Goal: Task Accomplishment & Management: Use online tool/utility

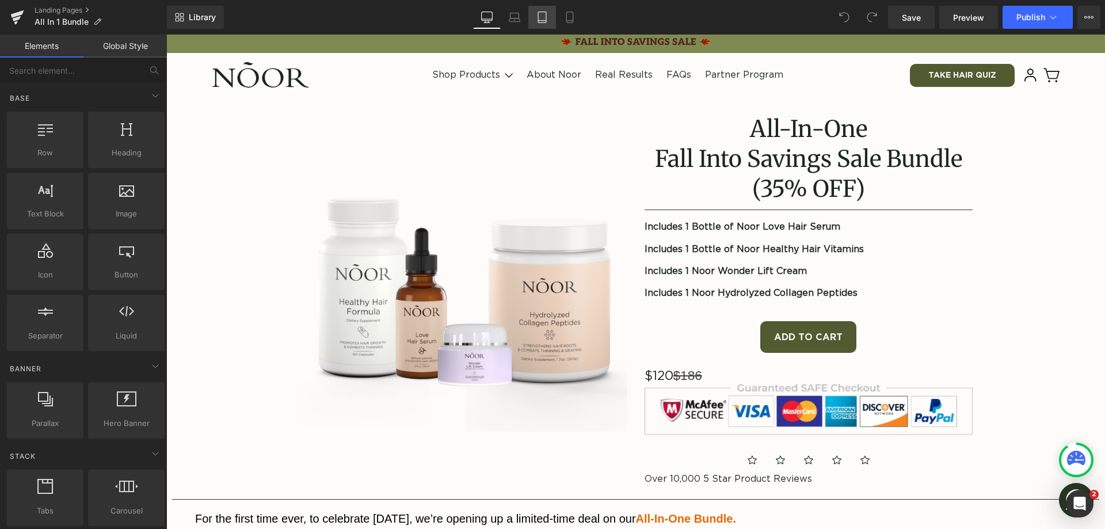
click at [539, 22] on icon at bounding box center [542, 17] width 8 height 11
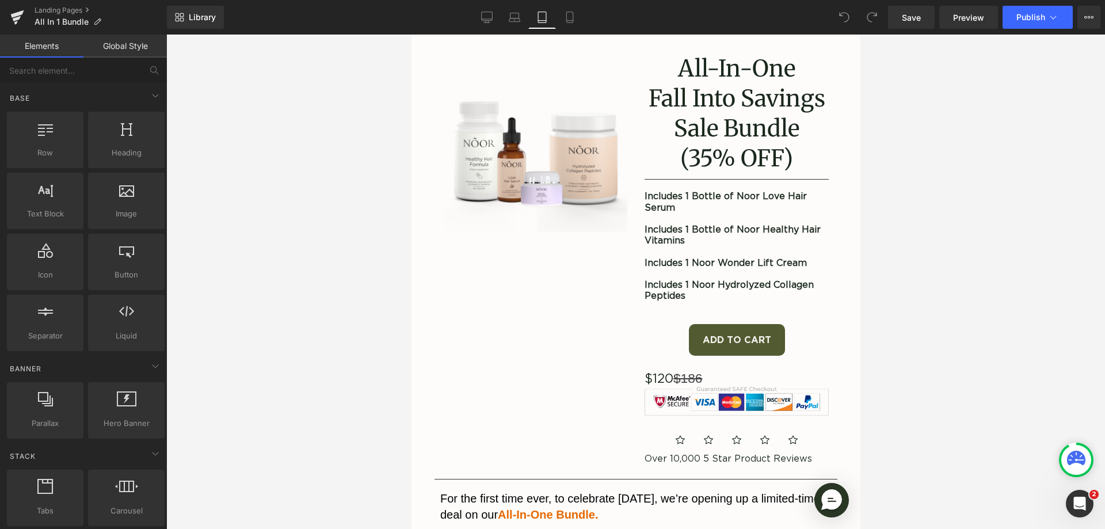
scroll to position [58, 0]
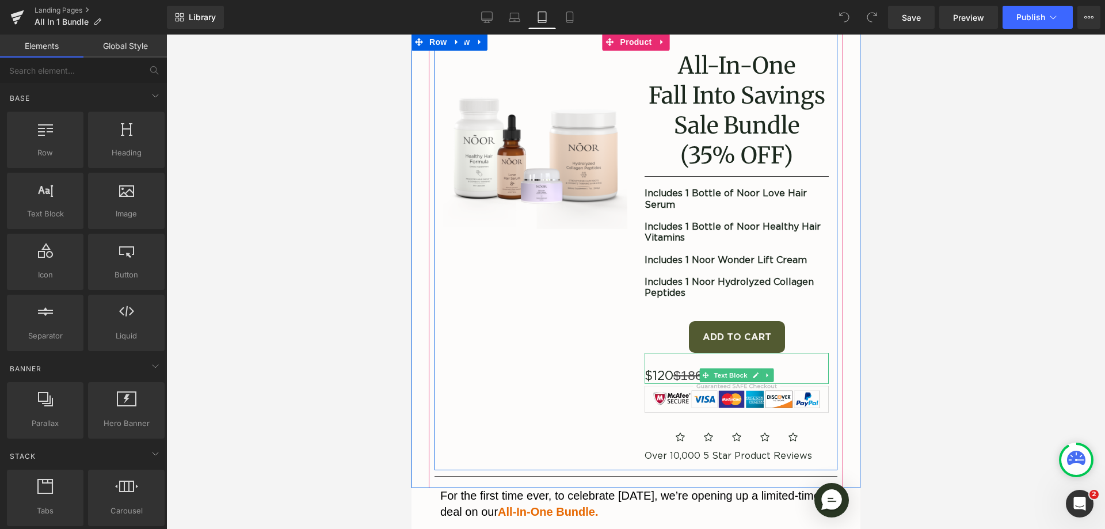
click at [699, 383] on span "$186" at bounding box center [687, 375] width 29 height 15
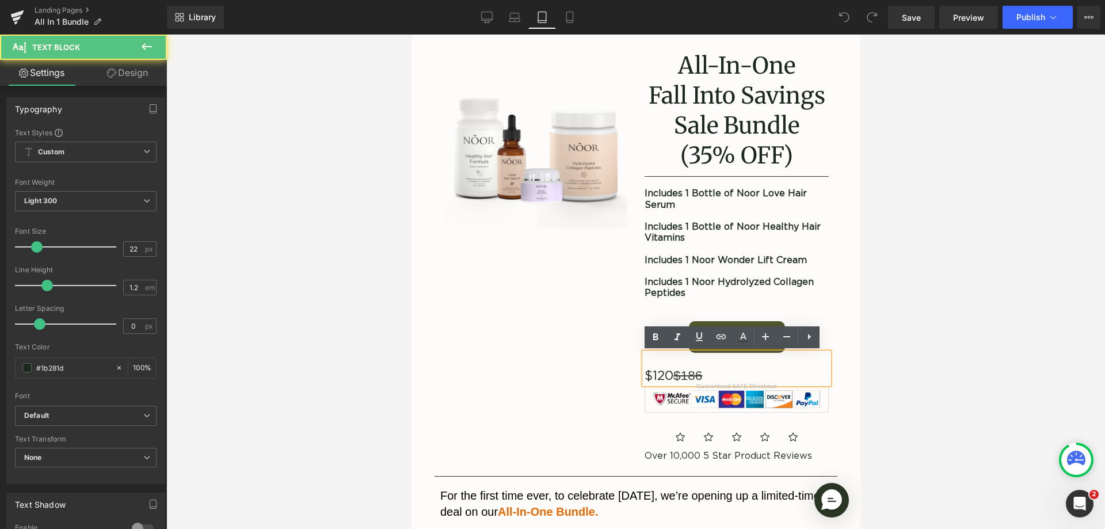
click at [768, 375] on p "$120 $186" at bounding box center [736, 376] width 184 height 16
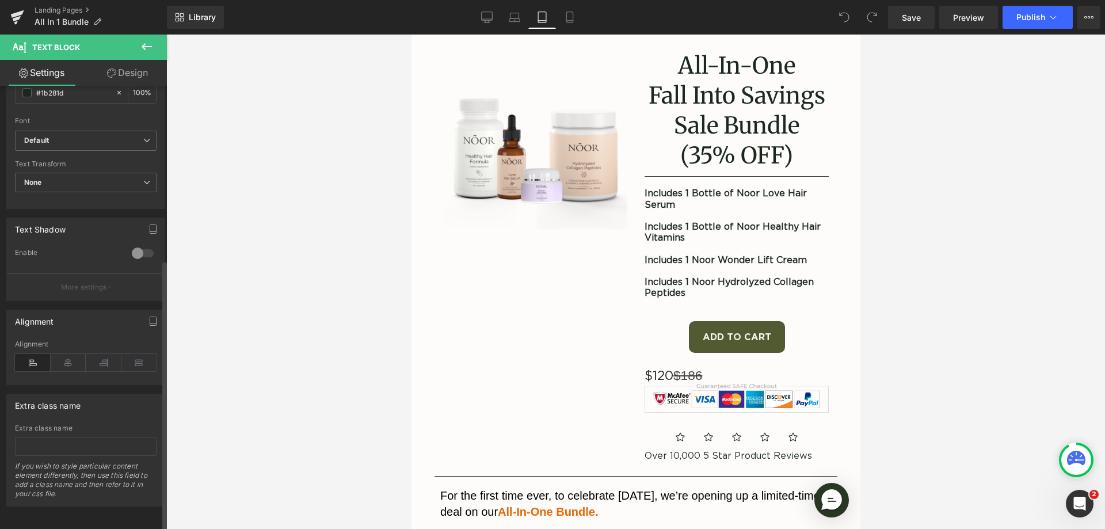
scroll to position [285, 0]
click at [74, 353] on icon at bounding box center [69, 361] width 36 height 17
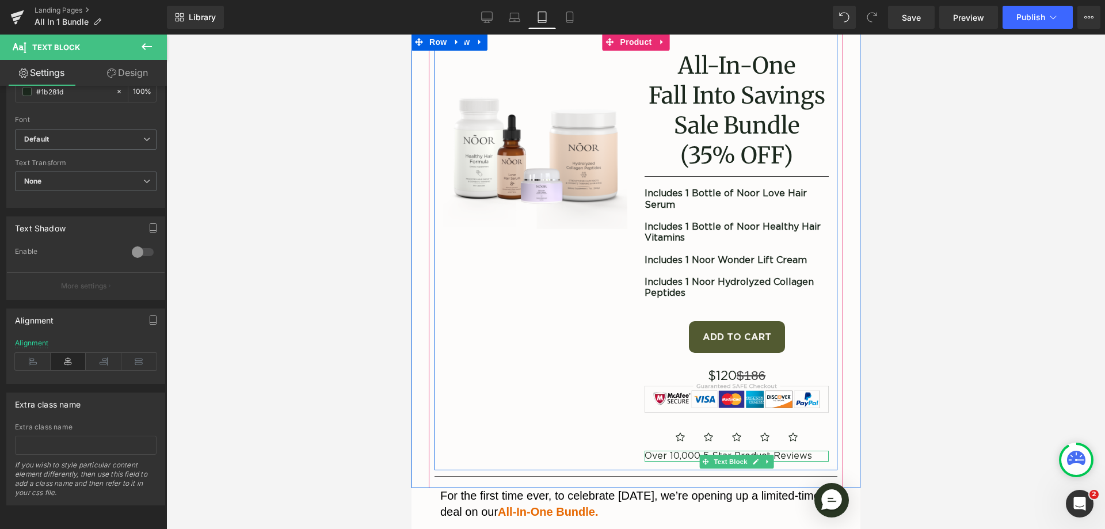
click at [680, 462] on p "Over 10,000 5 Star Product Reviews" at bounding box center [736, 456] width 184 height 11
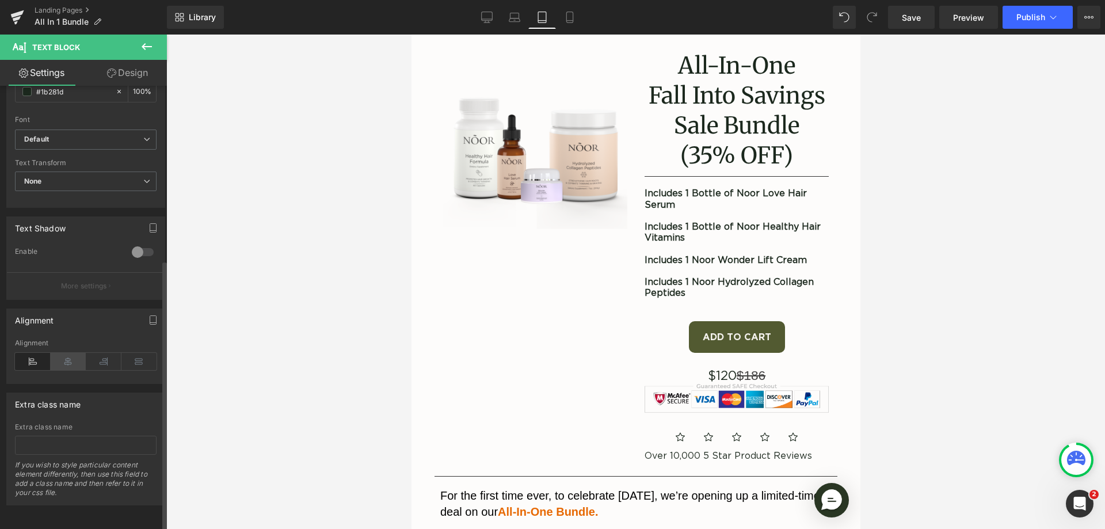
click at [59, 353] on icon at bounding box center [69, 361] width 36 height 17
click at [803, 474] on div at bounding box center [832, 501] width 58 height 58
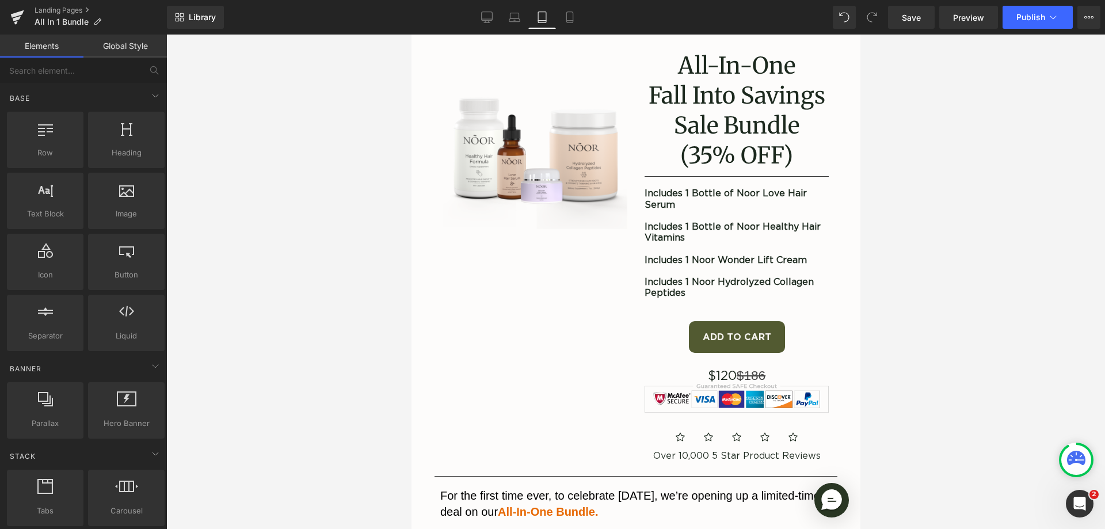
click at [411, 35] on div at bounding box center [411, 35] width 0 height 0
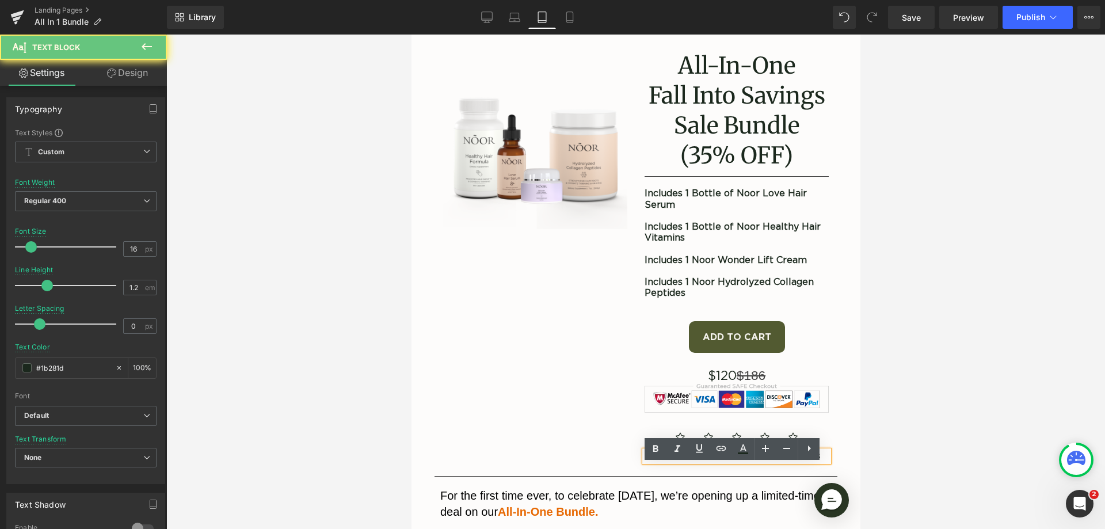
click at [777, 462] on p "Over 10,000 5 Star Product Reviews" at bounding box center [736, 456] width 184 height 11
click at [780, 462] on p "Over 10,000 5 Star Product Reviews" at bounding box center [736, 456] width 184 height 11
click at [724, 462] on p "Over 10,000 5 Star Product Reviews" at bounding box center [736, 456] width 184 height 11
click at [730, 462] on p "Over 10,000 5 Star Product Reviews" at bounding box center [736, 456] width 184 height 11
click at [734, 462] on p "Over 10,000 5 Star Product Reviews" at bounding box center [736, 456] width 184 height 11
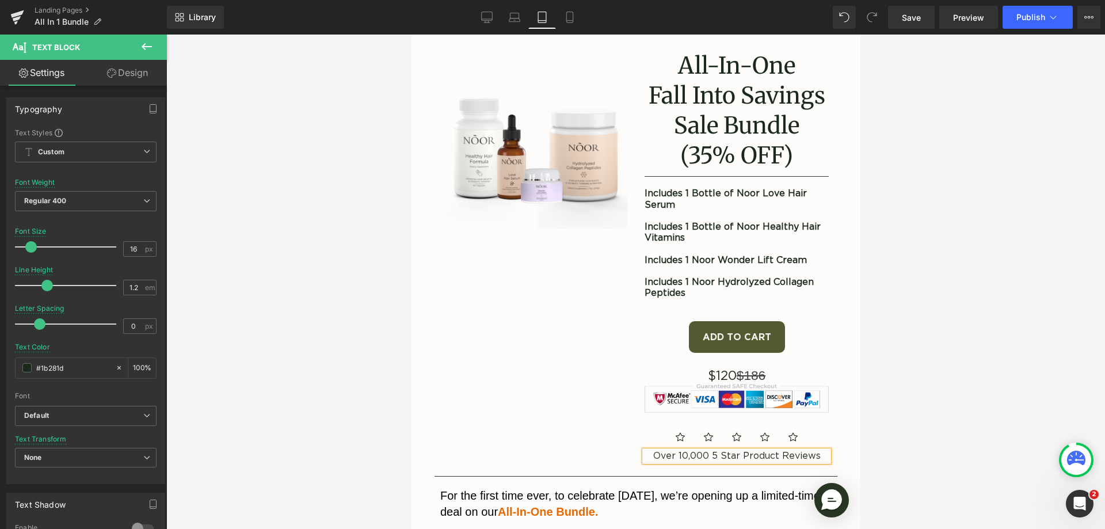
click at [738, 462] on p "Over 10,000 5 Star Product Reviews" at bounding box center [736, 456] width 184 height 11
click at [559, 358] on div "Image All-In-One Fall Into Savings Sale Bundle (35% OFF) Heading Separator Incl…" at bounding box center [635, 251] width 403 height 437
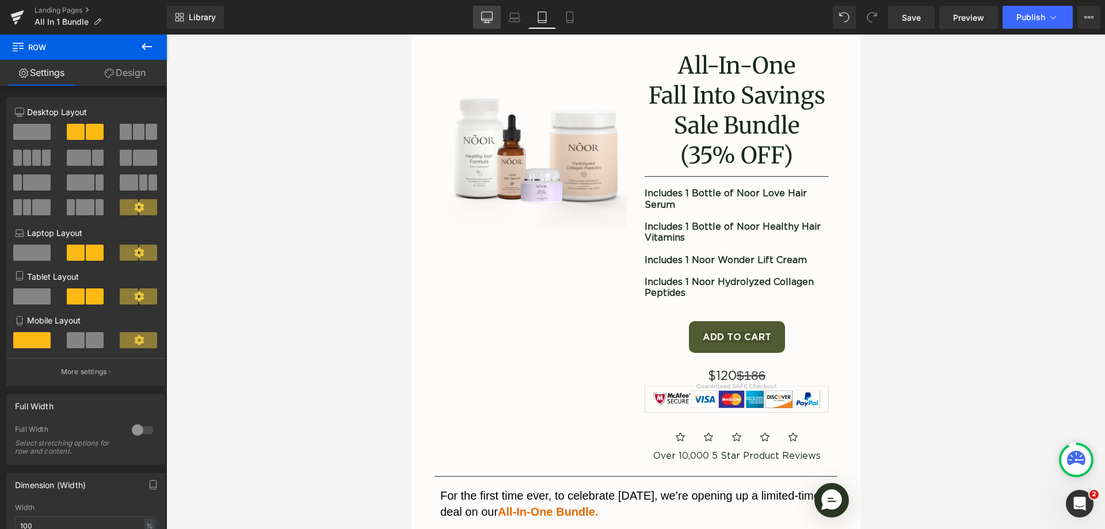
click at [489, 23] on link "Desktop" at bounding box center [487, 17] width 28 height 23
type input "1200"
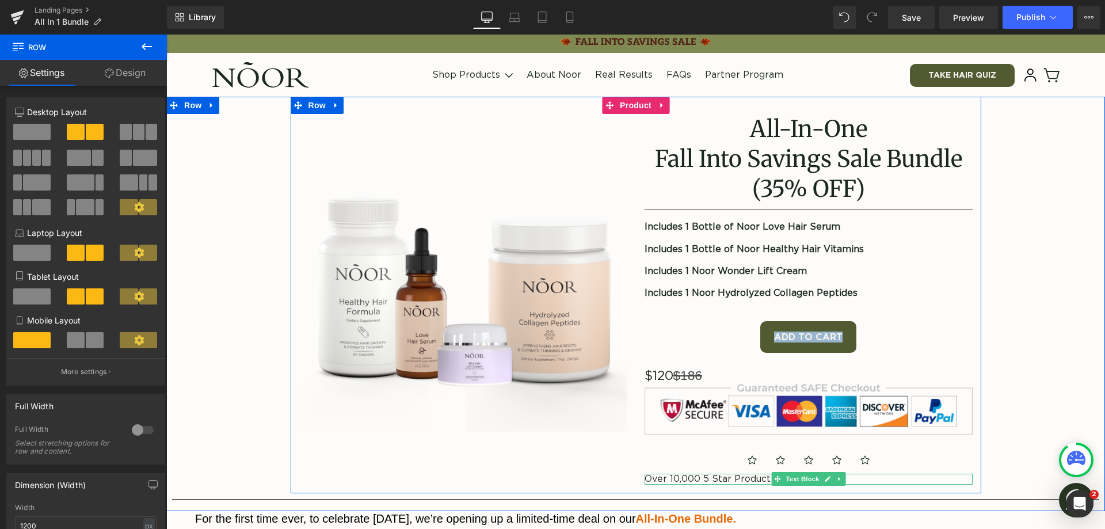
click at [825, 479] on icon at bounding box center [828, 480] width 6 height 6
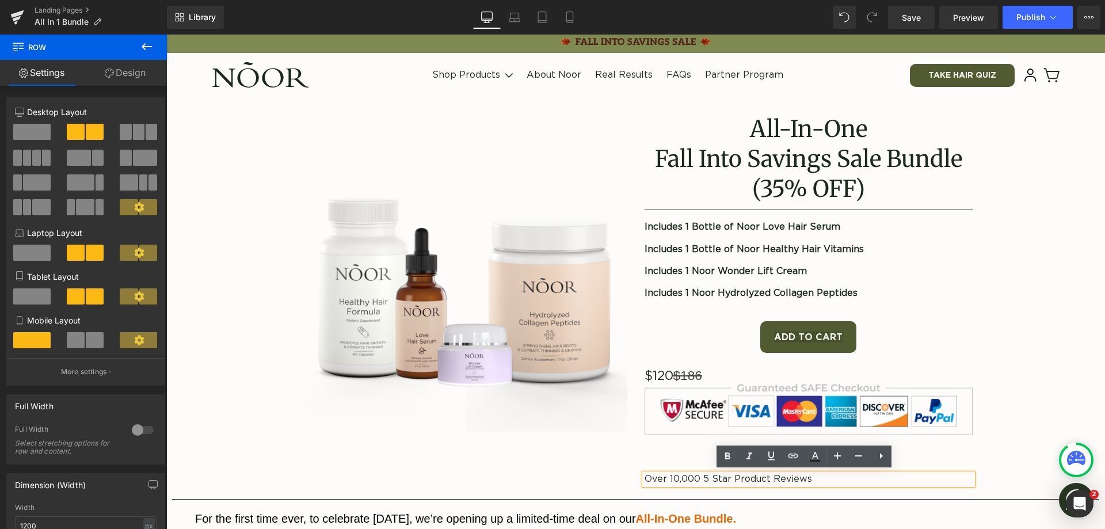
click at [149, 54] on button at bounding box center [147, 47] width 40 height 25
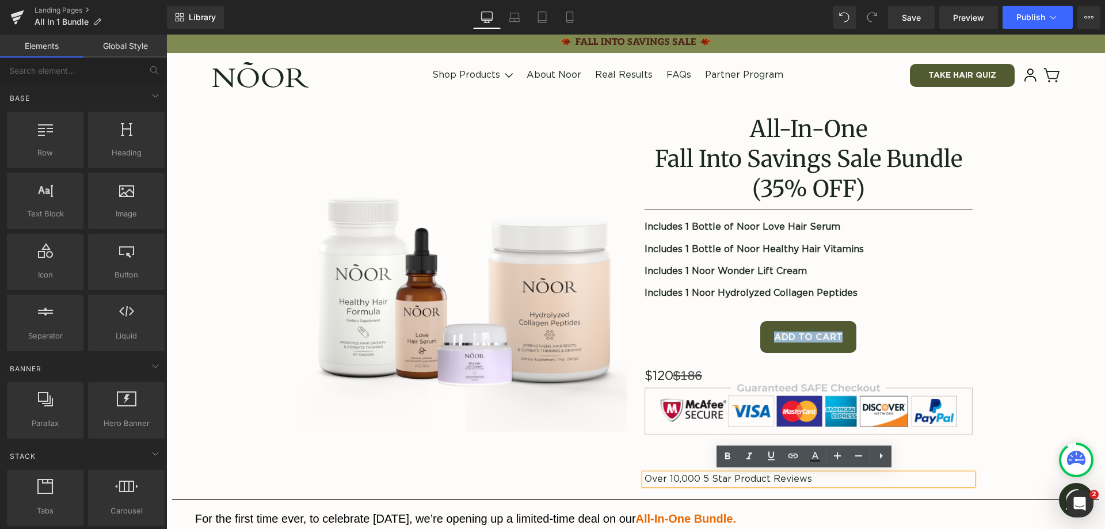
click at [773, 474] on p "Over 10,000 5 Star Product Reviews" at bounding box center [809, 479] width 328 height 11
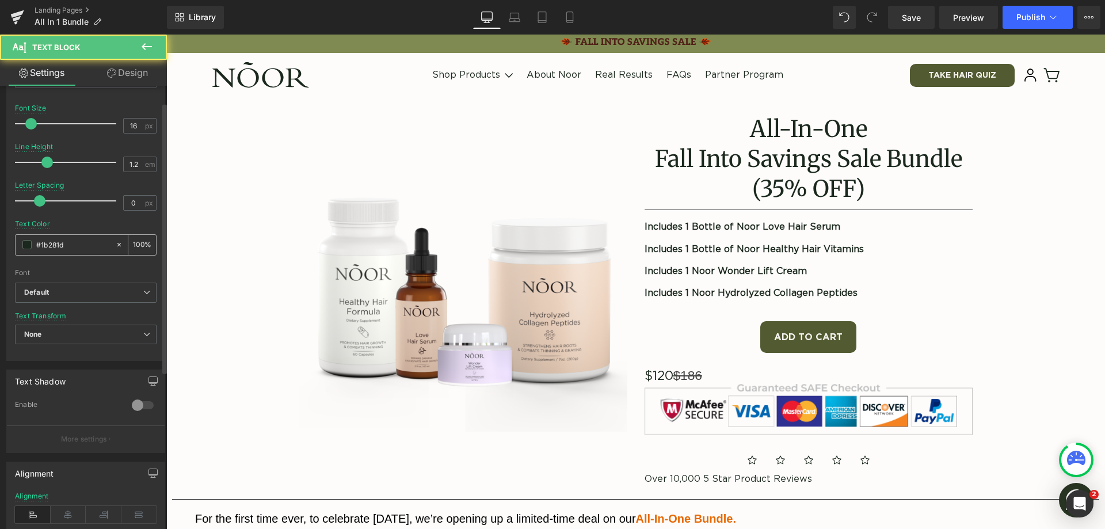
scroll to position [285, 0]
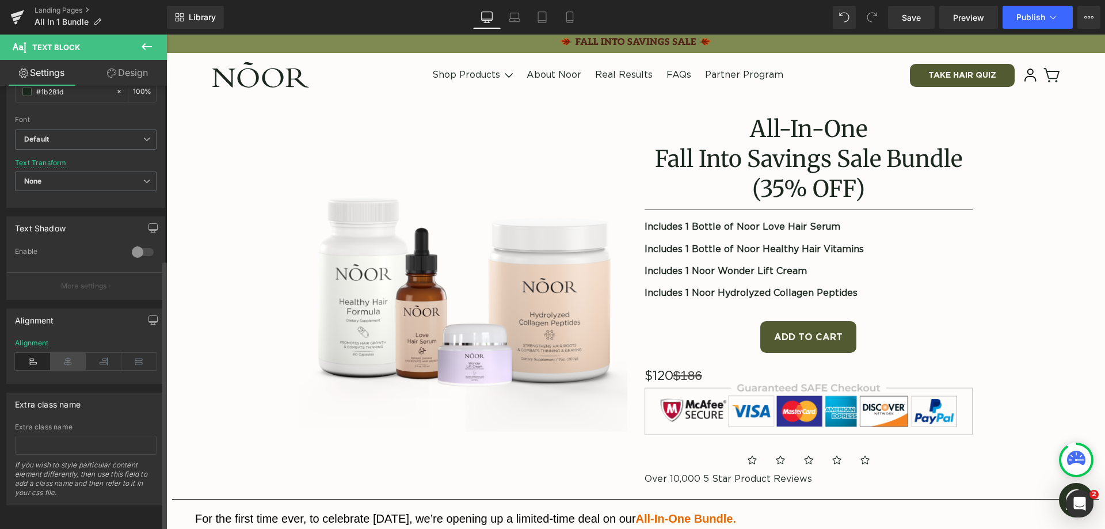
click at [74, 354] on icon at bounding box center [69, 361] width 36 height 17
click at [581, 16] on link "Mobile" at bounding box center [570, 17] width 28 height 23
type input "14"
type input "100"
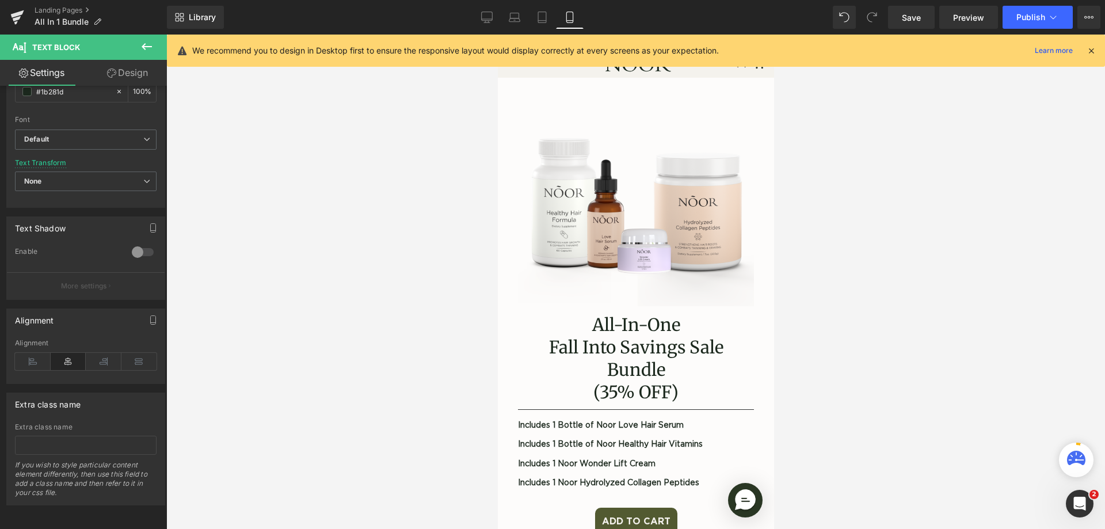
scroll to position [143, 0]
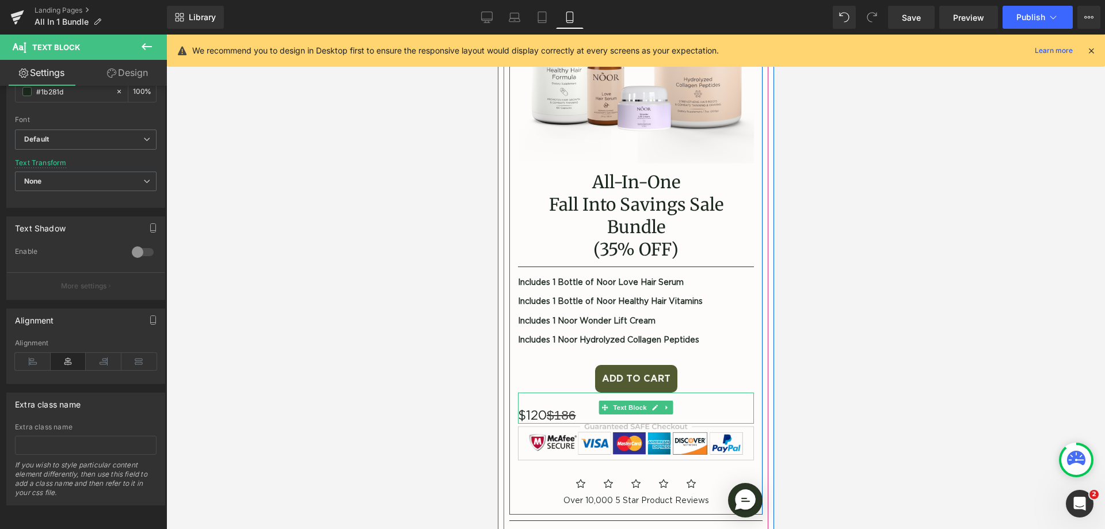
click at [630, 393] on gdiv at bounding box center [636, 411] width 236 height 36
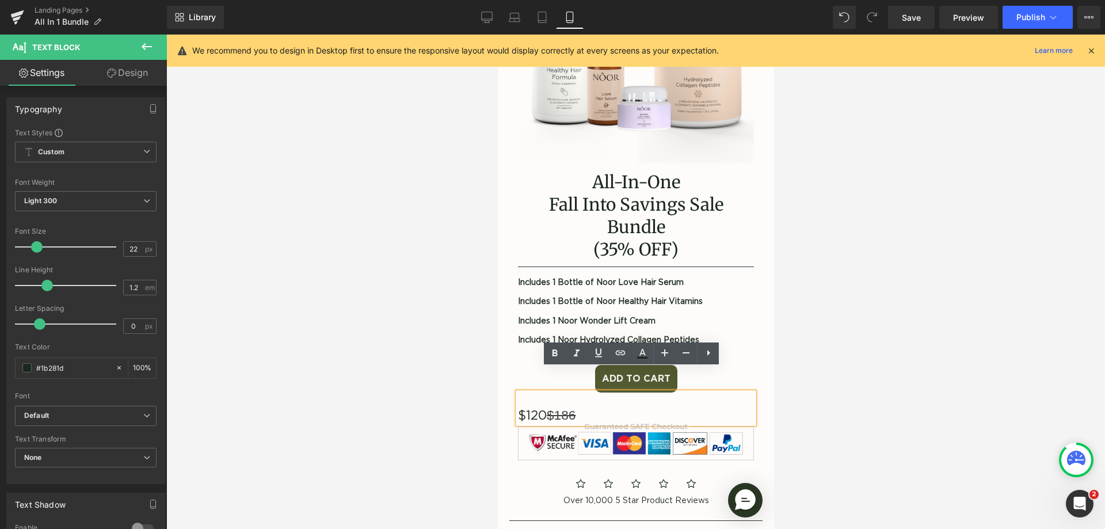
drag, startPoint x: 641, startPoint y: 389, endPoint x: 951, endPoint y: 424, distance: 311.8
click at [497, 386] on html "Skip to content Your cart (0) Free Shipping on Orders of $75+ & Subscriptions Y…" at bounding box center [635, 139] width 276 height 495
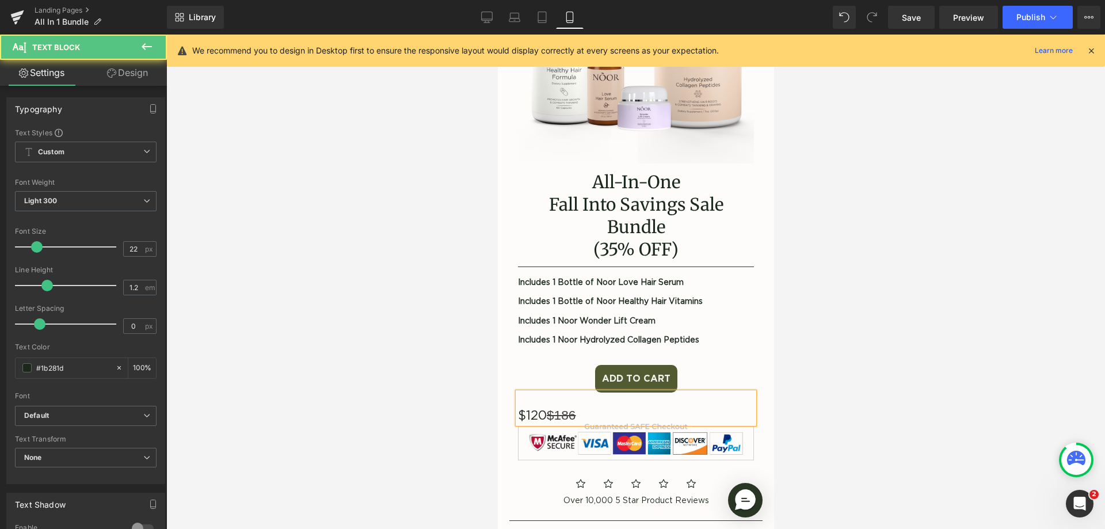
click at [551, 393] on p at bounding box center [636, 400] width 236 height 15
click at [518, 408] on p "$120 $186" at bounding box center [636, 416] width 236 height 16
click at [527, 408] on p "$120 $186" at bounding box center [636, 416] width 236 height 16
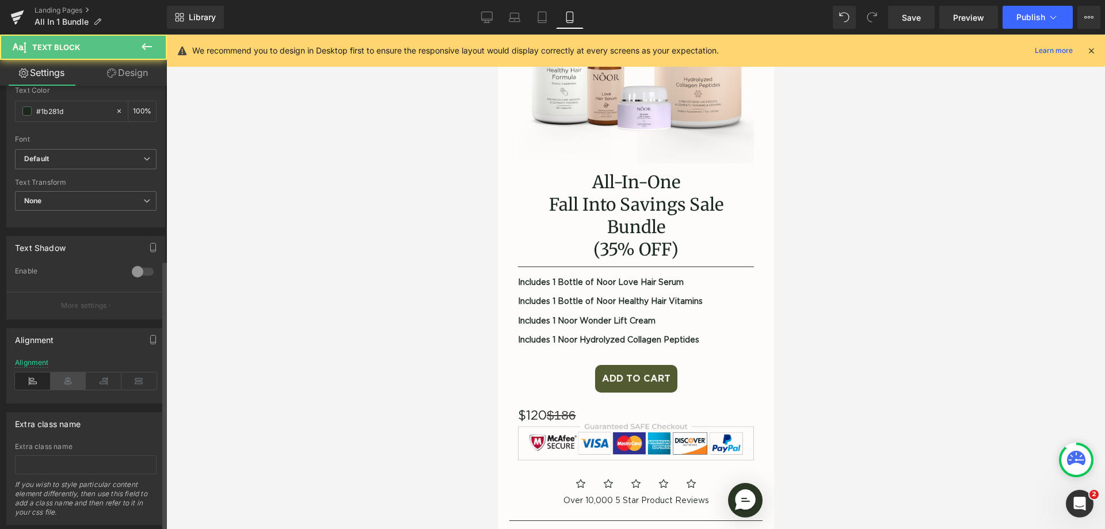
scroll to position [285, 0]
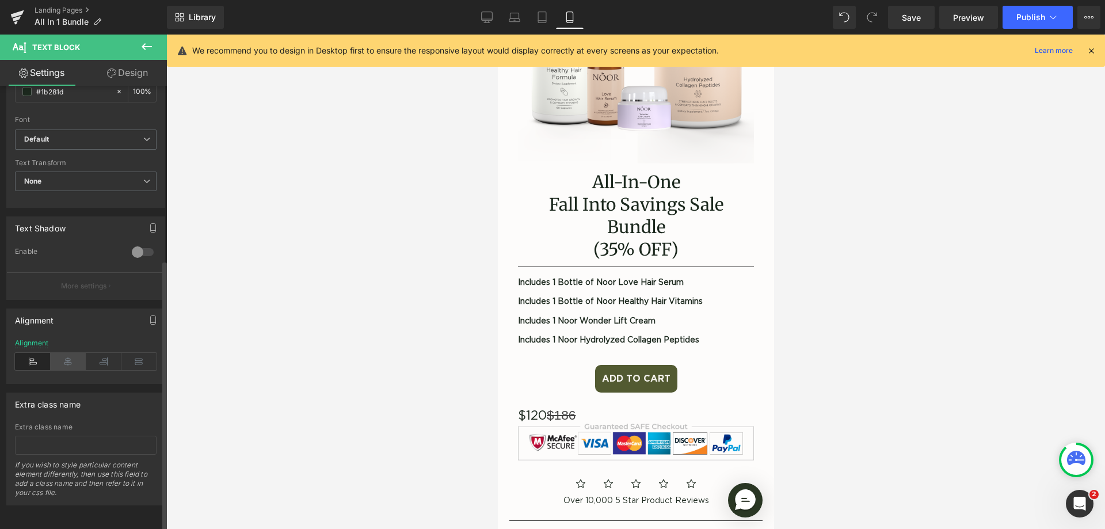
click at [61, 353] on icon at bounding box center [69, 361] width 36 height 17
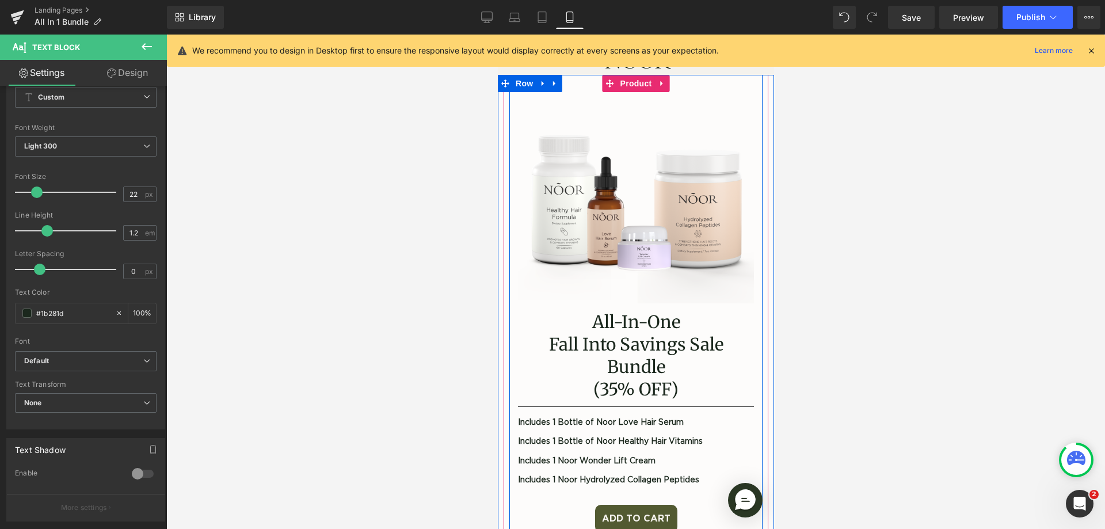
scroll to position [0, 0]
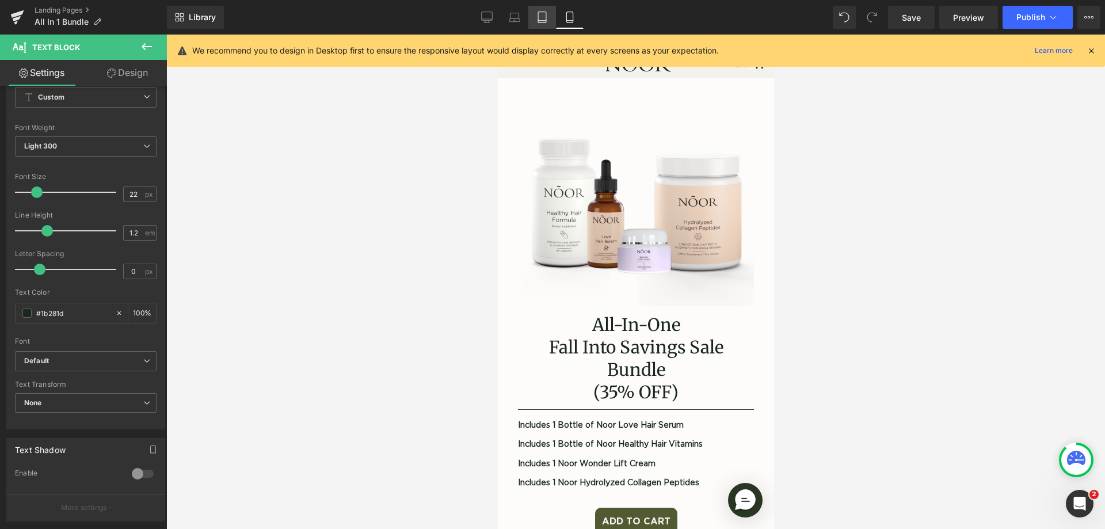
click at [550, 19] on link "Tablet" at bounding box center [543, 17] width 28 height 23
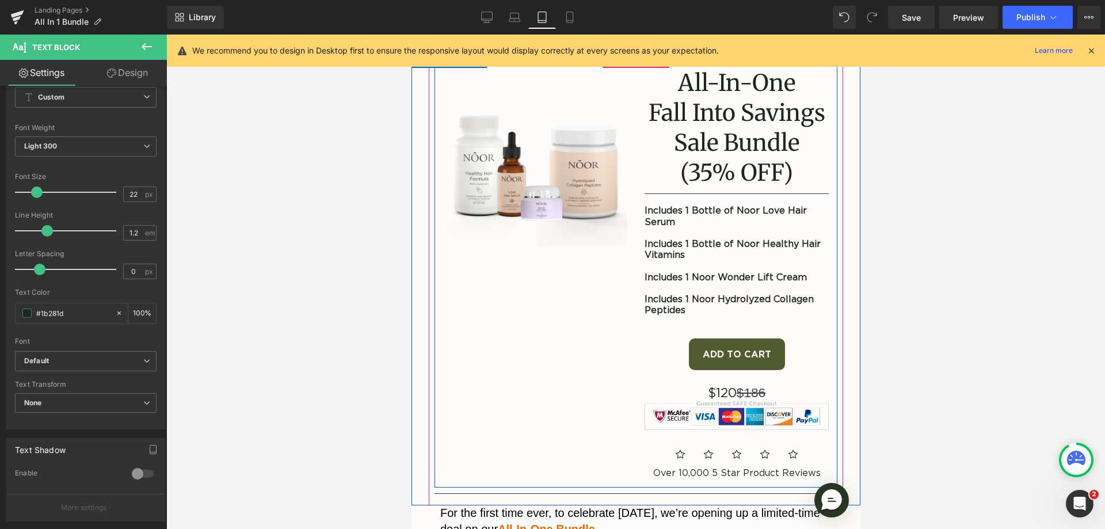
scroll to position [115, 0]
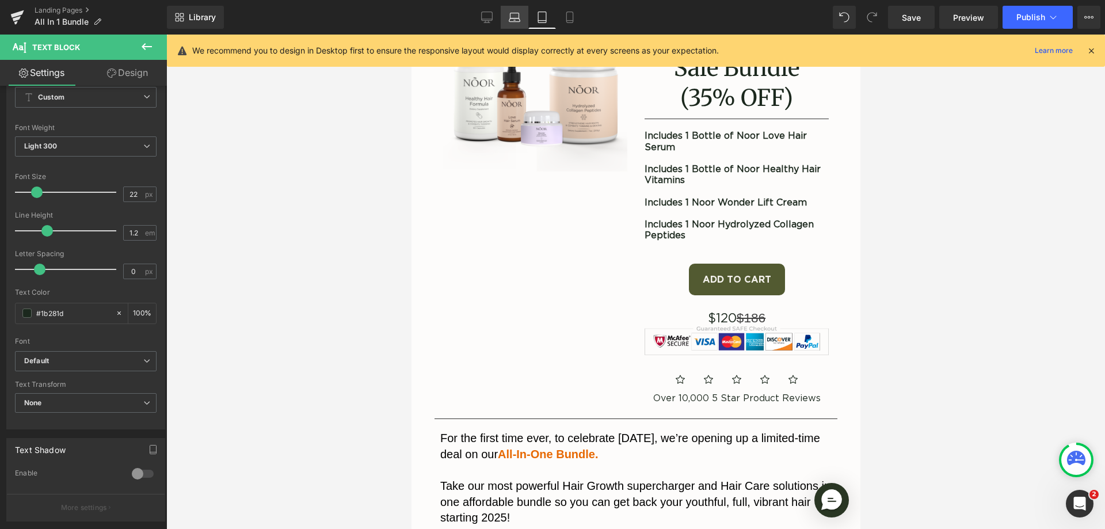
click at [516, 22] on icon at bounding box center [515, 18] width 12 height 12
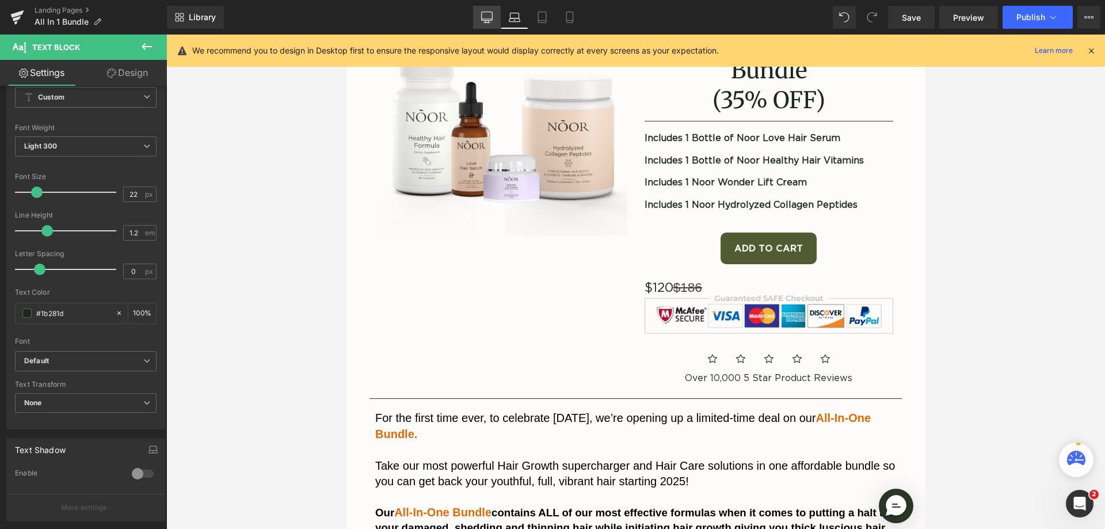
scroll to position [84, 0]
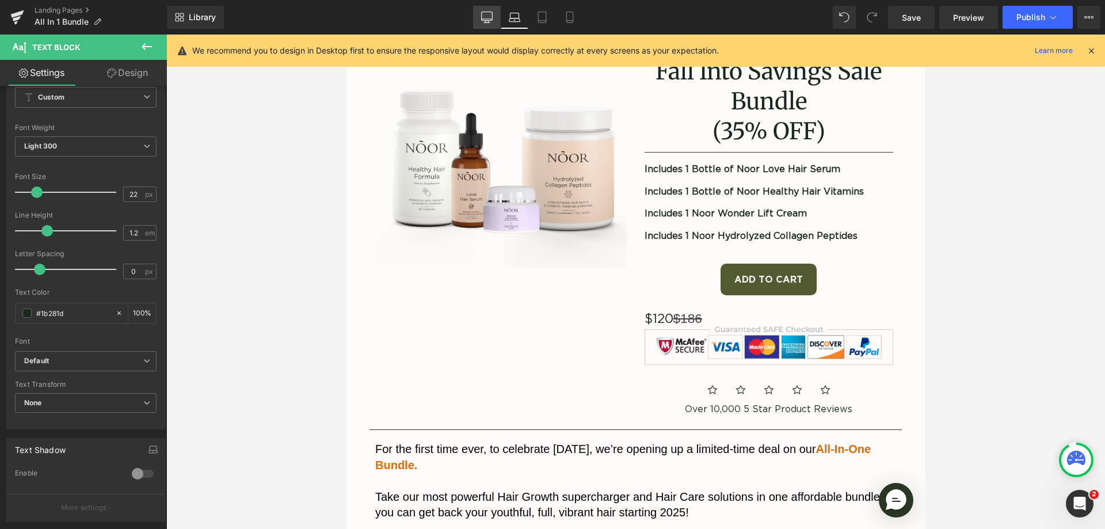
click at [496, 18] on link "Desktop" at bounding box center [487, 17] width 28 height 23
type input "100"
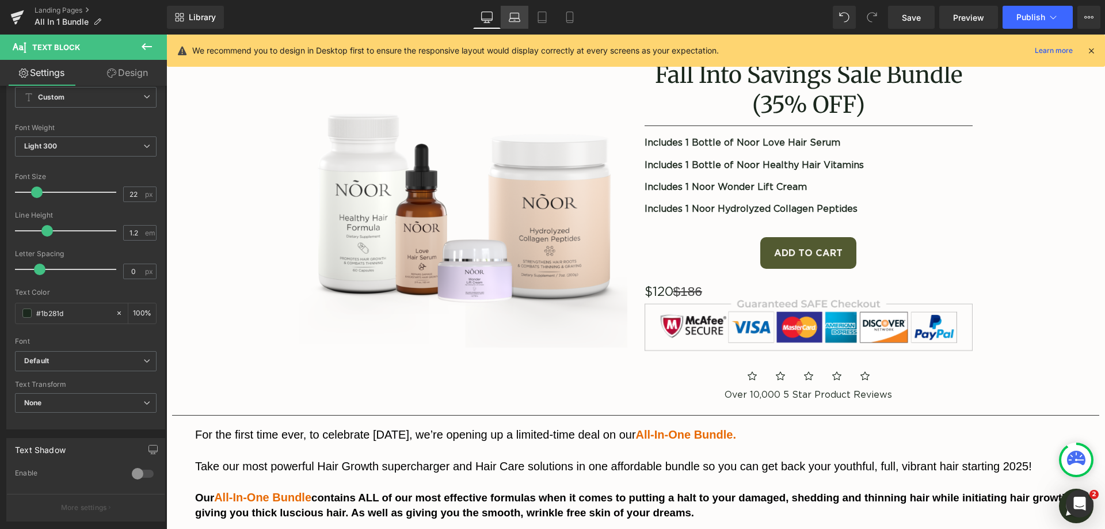
scroll to position [57, 0]
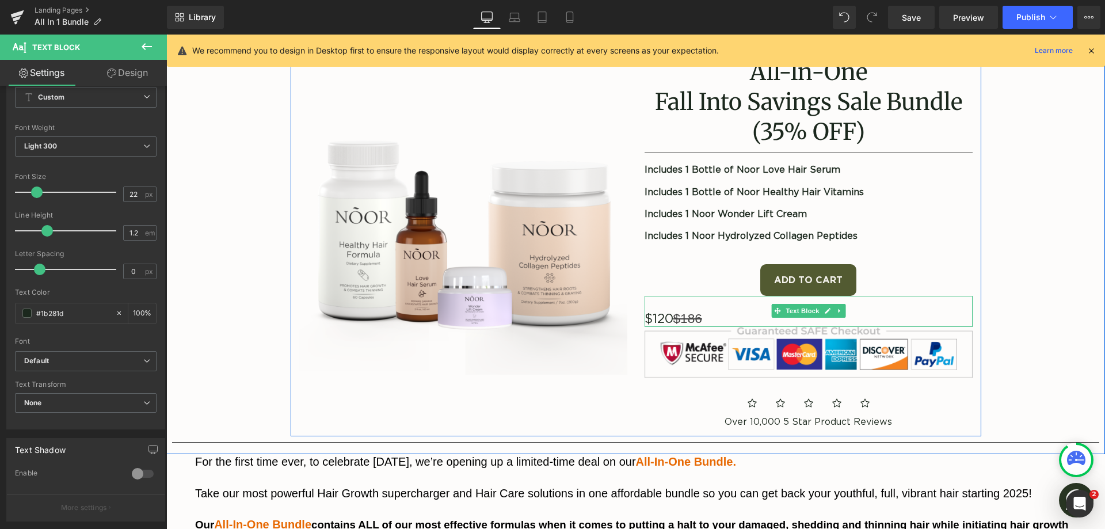
click at [730, 306] on gdiv at bounding box center [763, 314] width 236 height 36
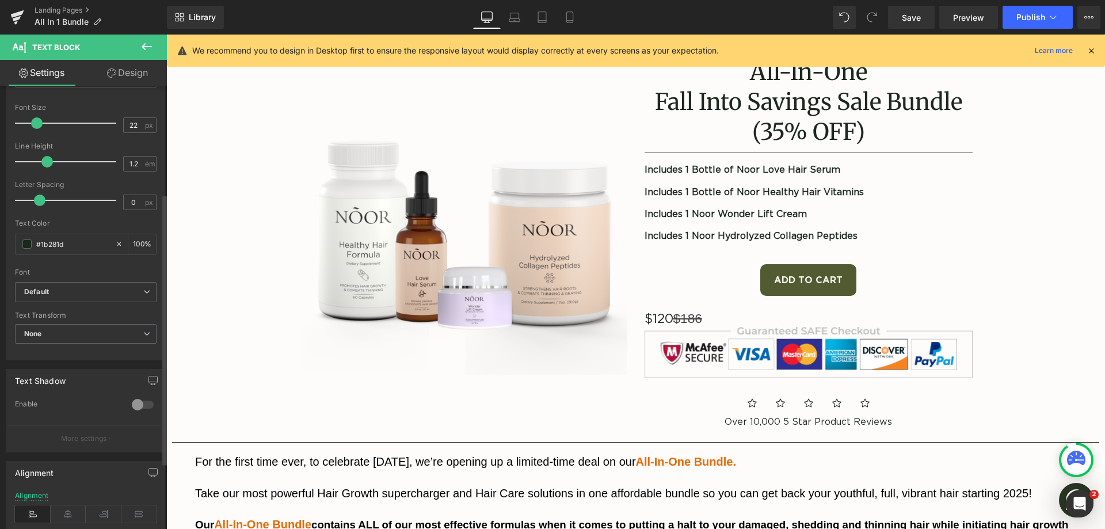
scroll to position [285, 0]
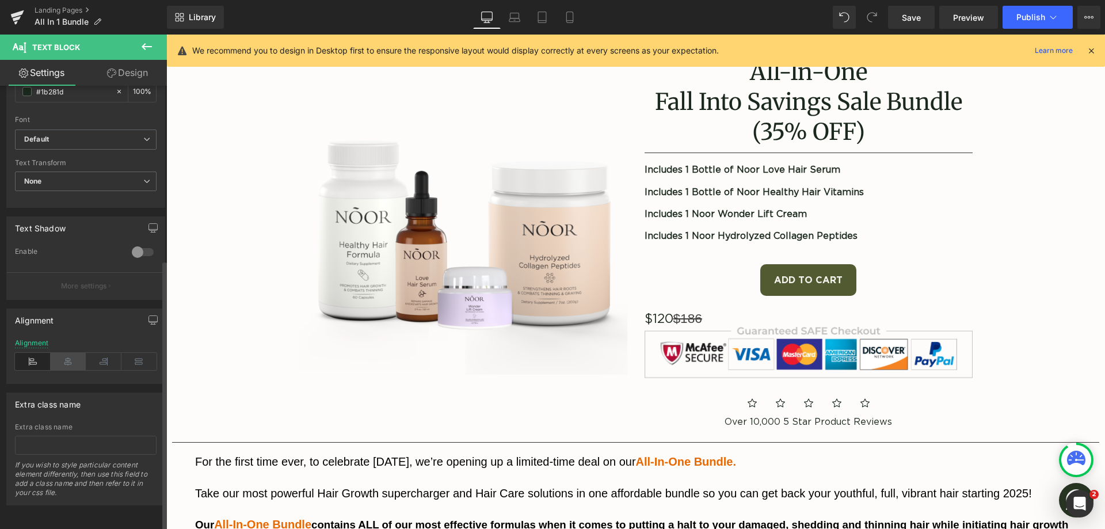
click at [77, 354] on icon at bounding box center [69, 361] width 36 height 17
click at [1040, 17] on span "Publish" at bounding box center [1031, 17] width 29 height 9
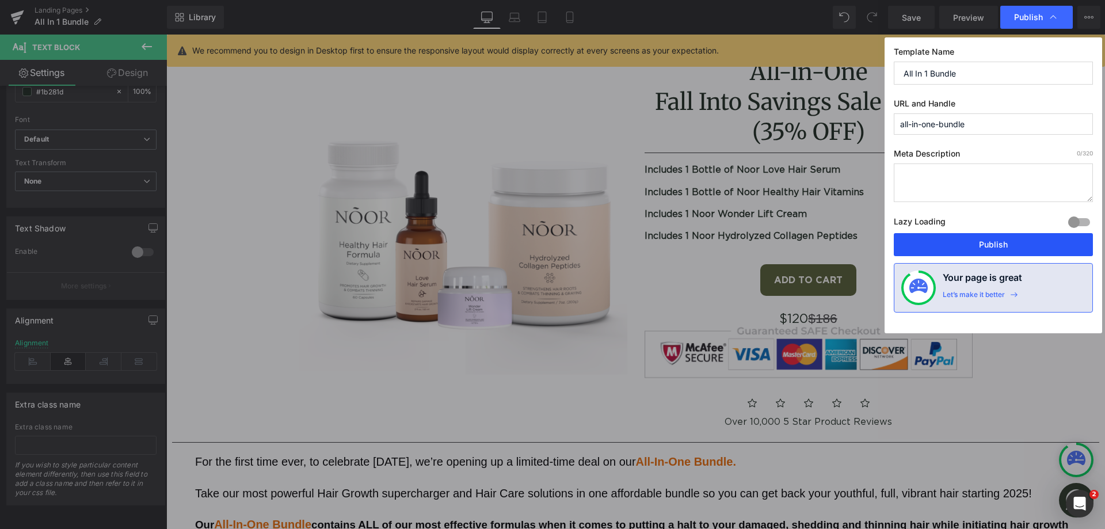
click at [989, 246] on button "Publish" at bounding box center [993, 244] width 199 height 23
